Goal: Use online tool/utility

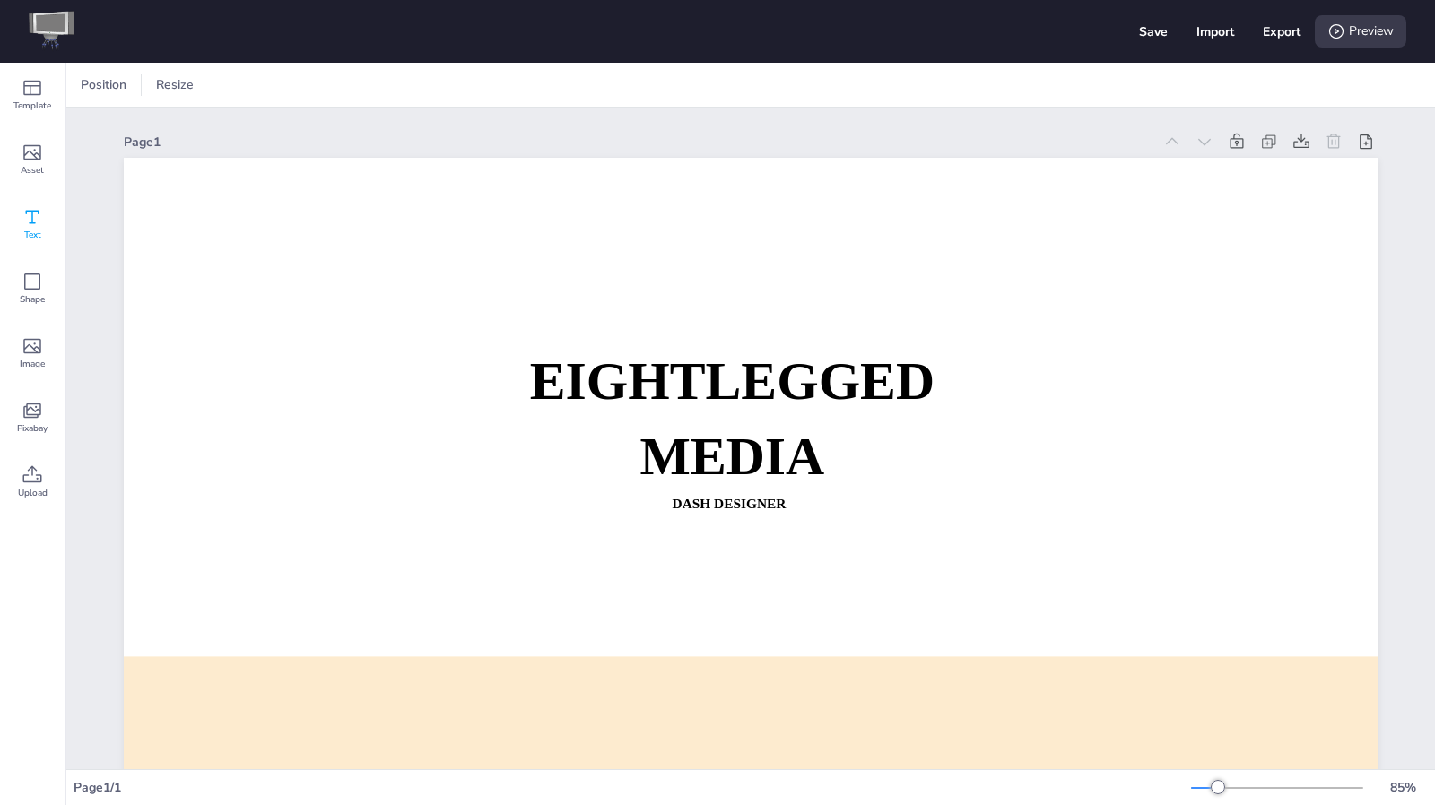
click at [39, 234] on span "Text" at bounding box center [32, 235] width 17 height 14
click at [38, 160] on icon at bounding box center [33, 153] width 22 height 22
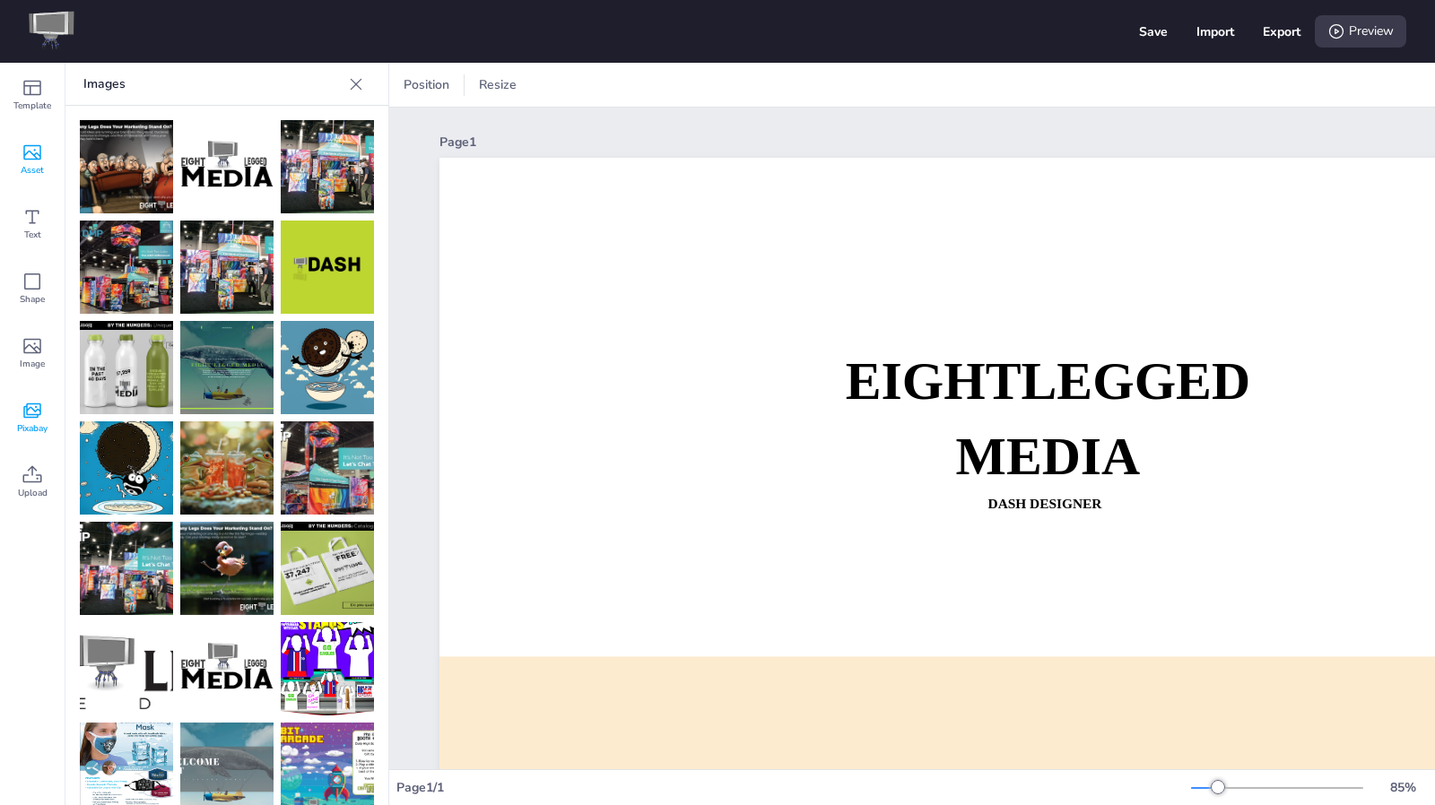
click at [39, 422] on span "Pixabay" at bounding box center [32, 429] width 30 height 14
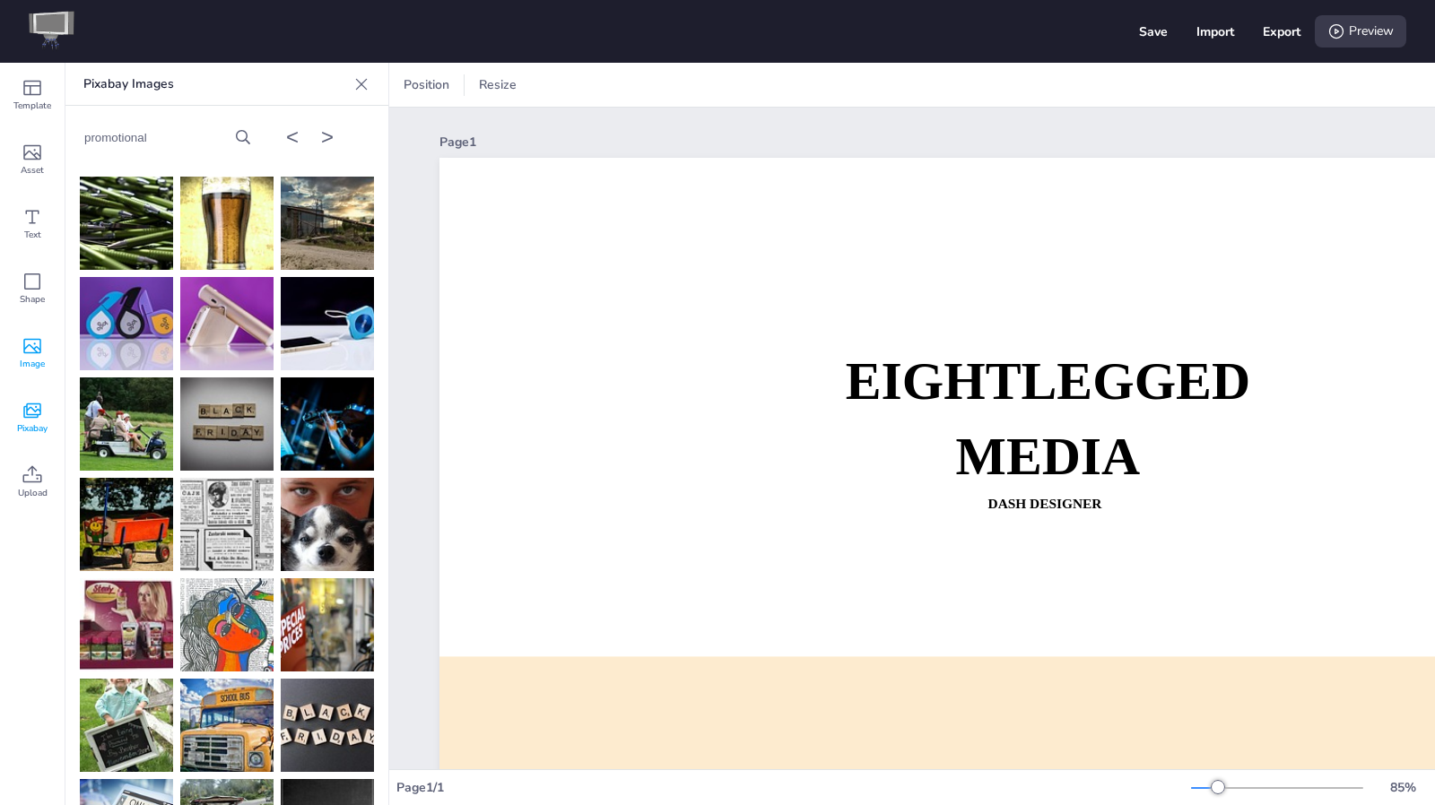
click at [25, 362] on span "Image" at bounding box center [32, 364] width 25 height 14
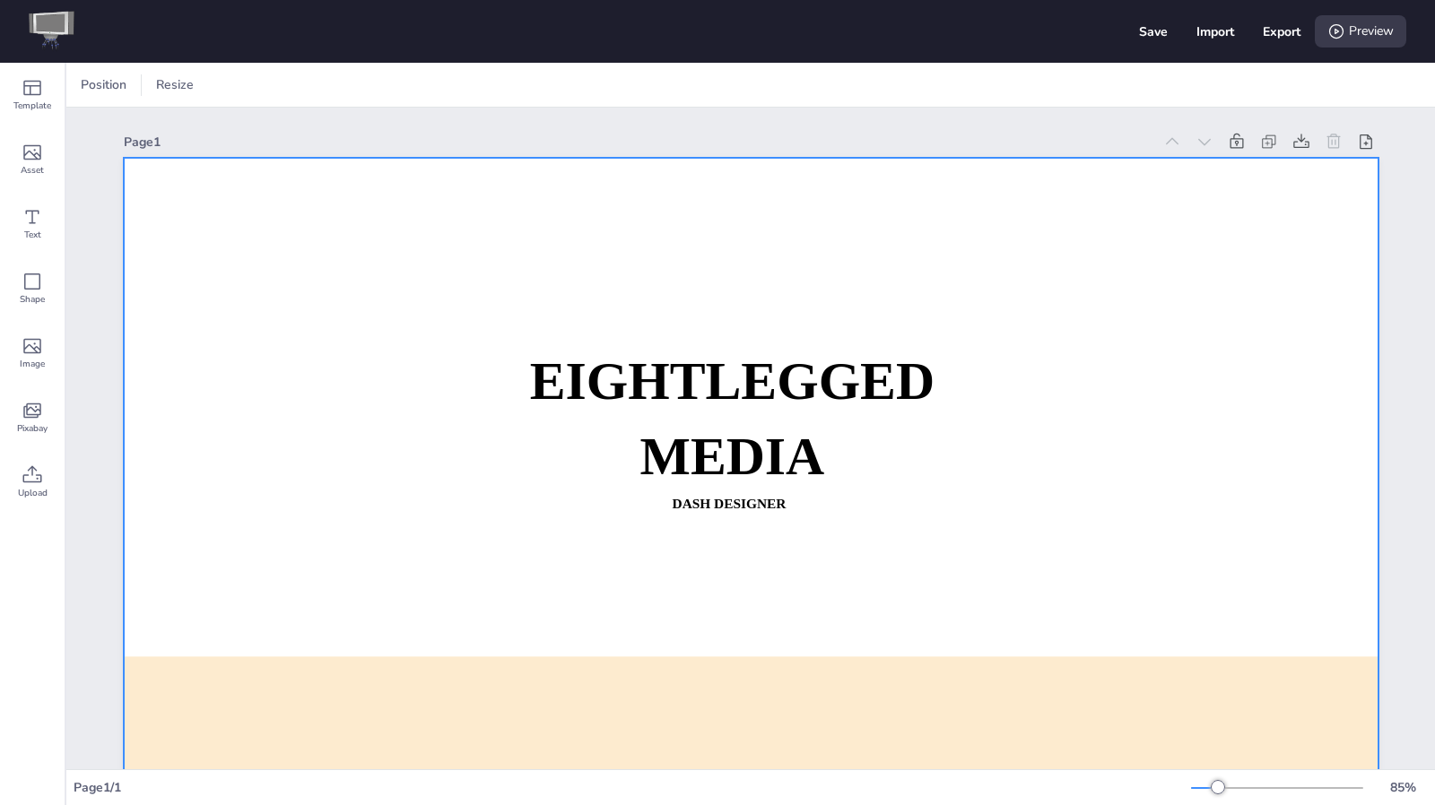
click at [348, 345] on div at bounding box center [751, 511] width 1255 height 707
click at [93, 80] on div at bounding box center [88, 85] width 22 height 22
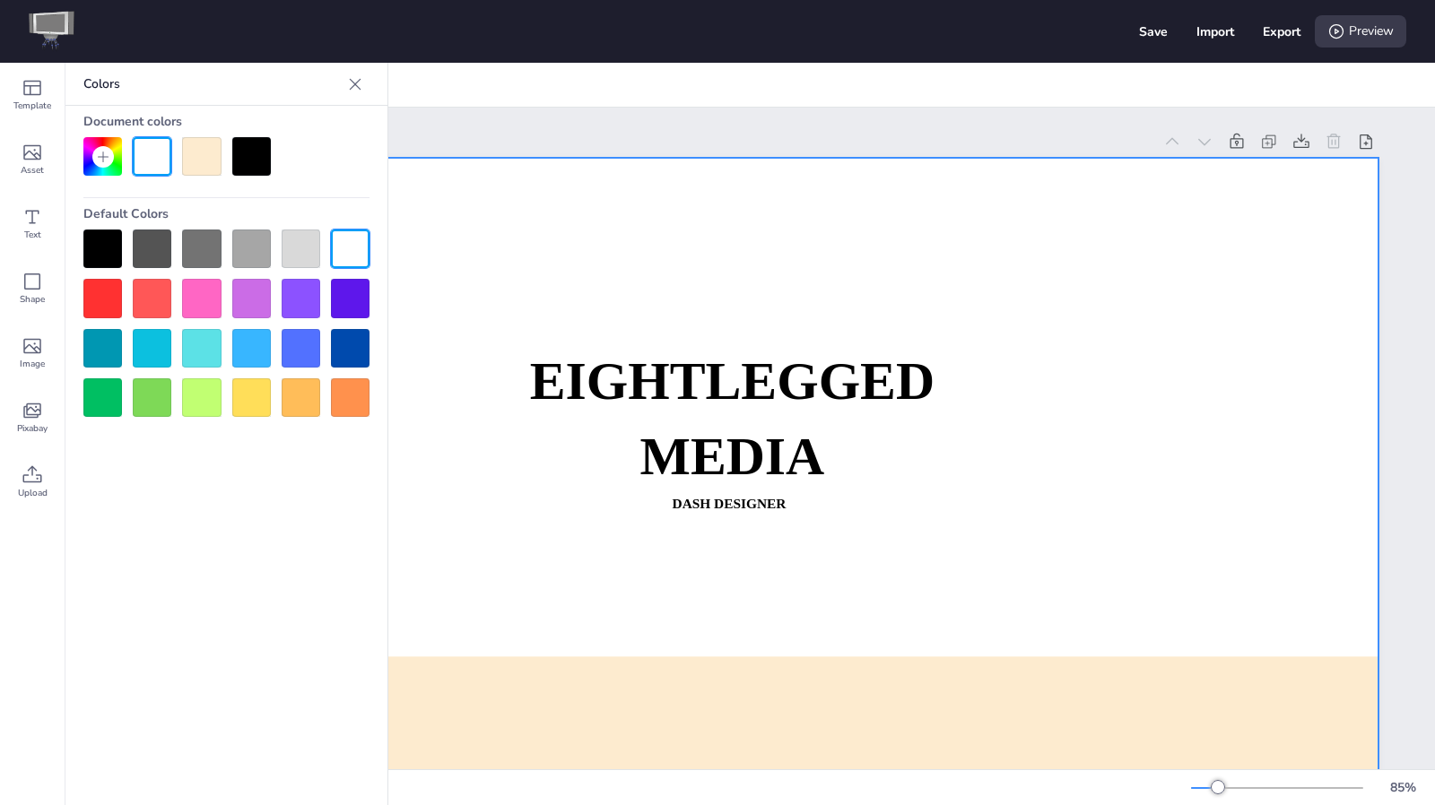
click at [350, 83] on icon at bounding box center [355, 84] width 18 height 18
